Goal: Task Accomplishment & Management: Manage account settings

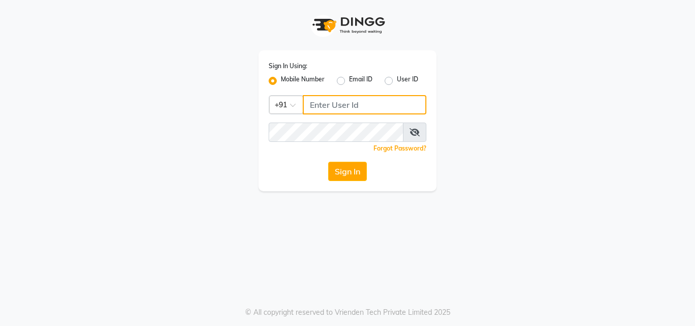
click at [396, 108] on input "Username" at bounding box center [365, 104] width 124 height 19
type input "8448790260"
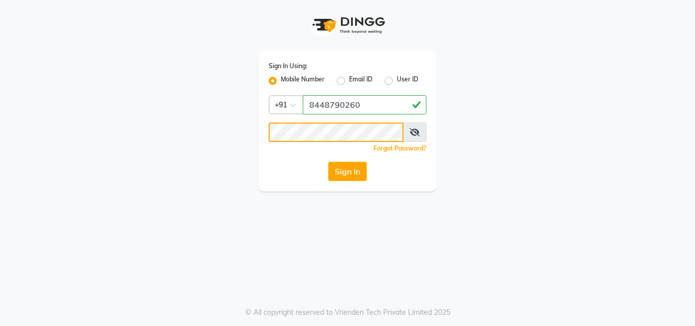
click at [328, 162] on button "Sign In" at bounding box center [347, 171] width 39 height 19
